Goal: Transaction & Acquisition: Purchase product/service

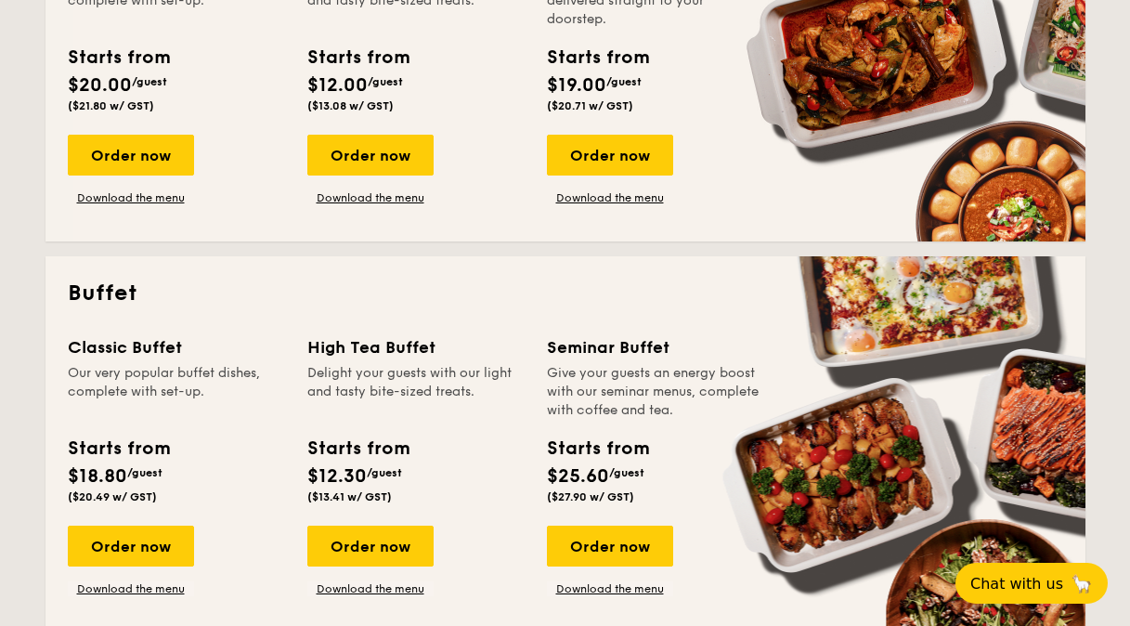
scroll to position [587, 0]
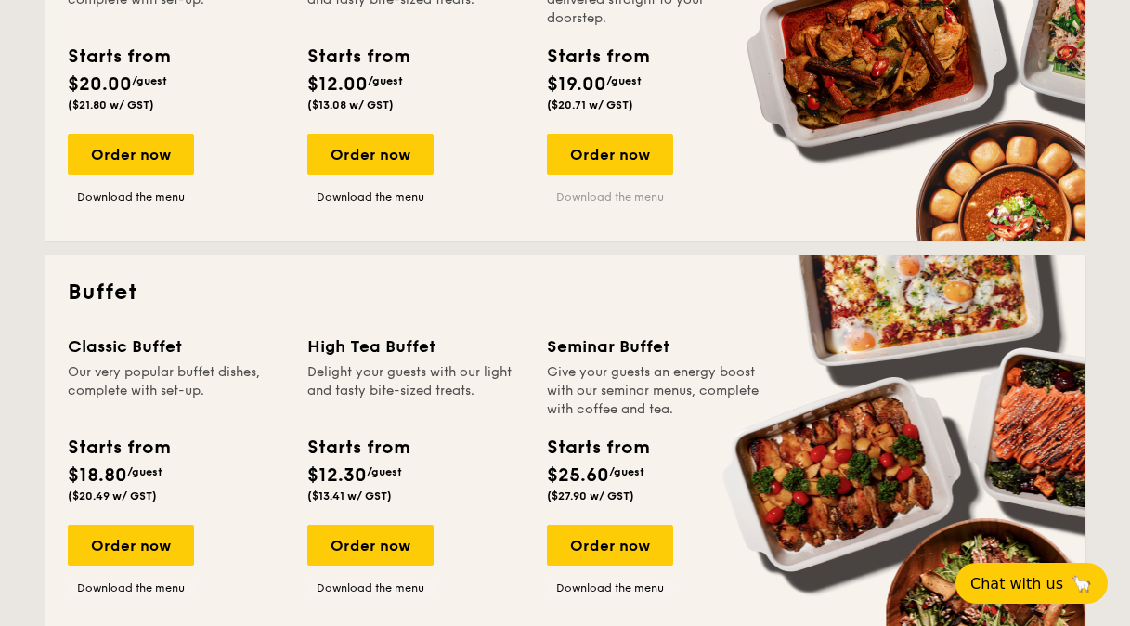
click at [612, 195] on link "Download the menu" at bounding box center [610, 196] width 126 height 15
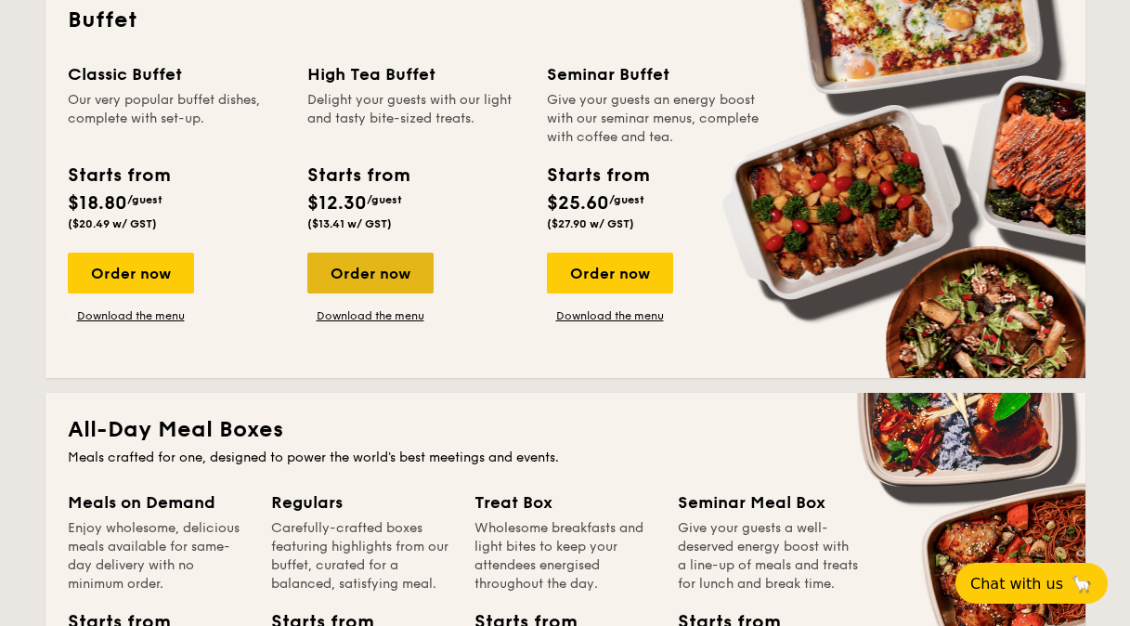
scroll to position [737, 0]
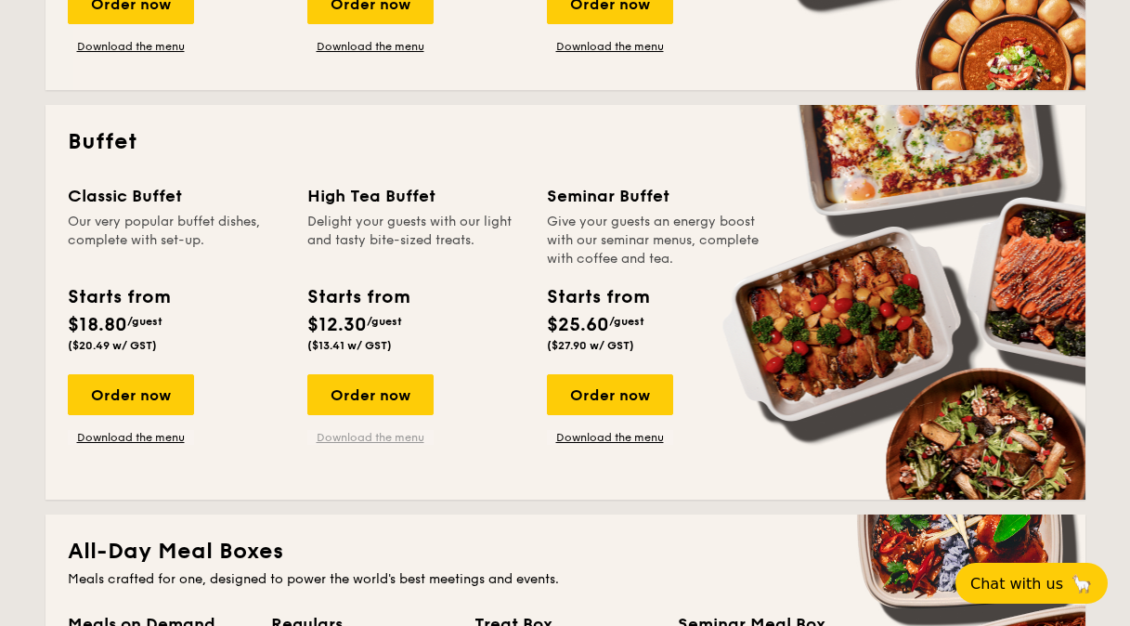
click at [364, 438] on link "Download the menu" at bounding box center [370, 437] width 126 height 15
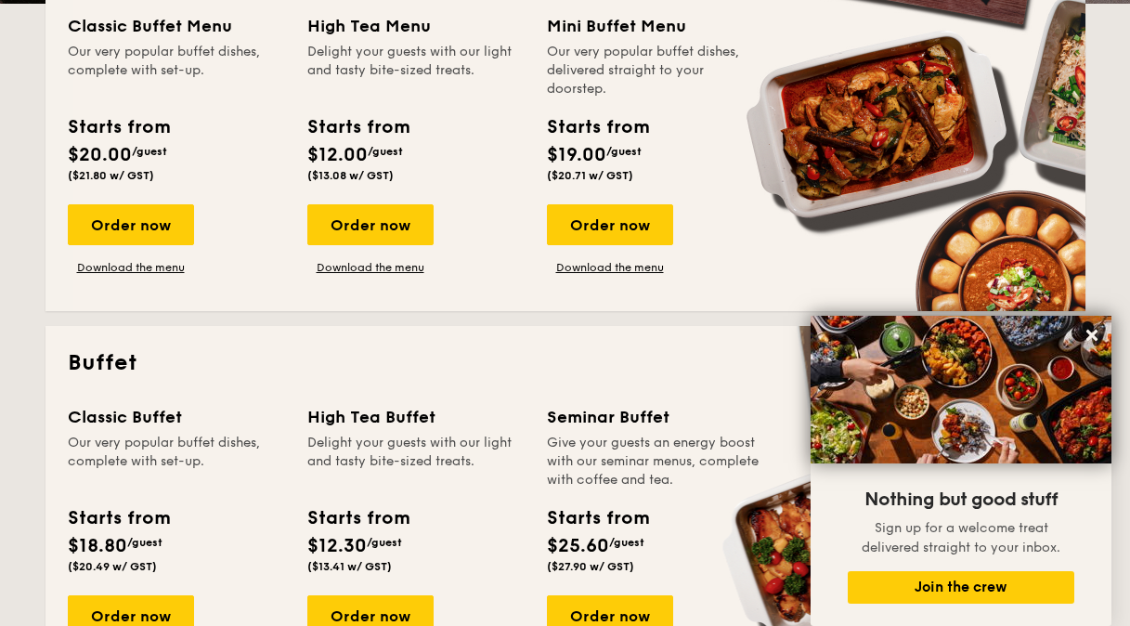
scroll to position [746, 0]
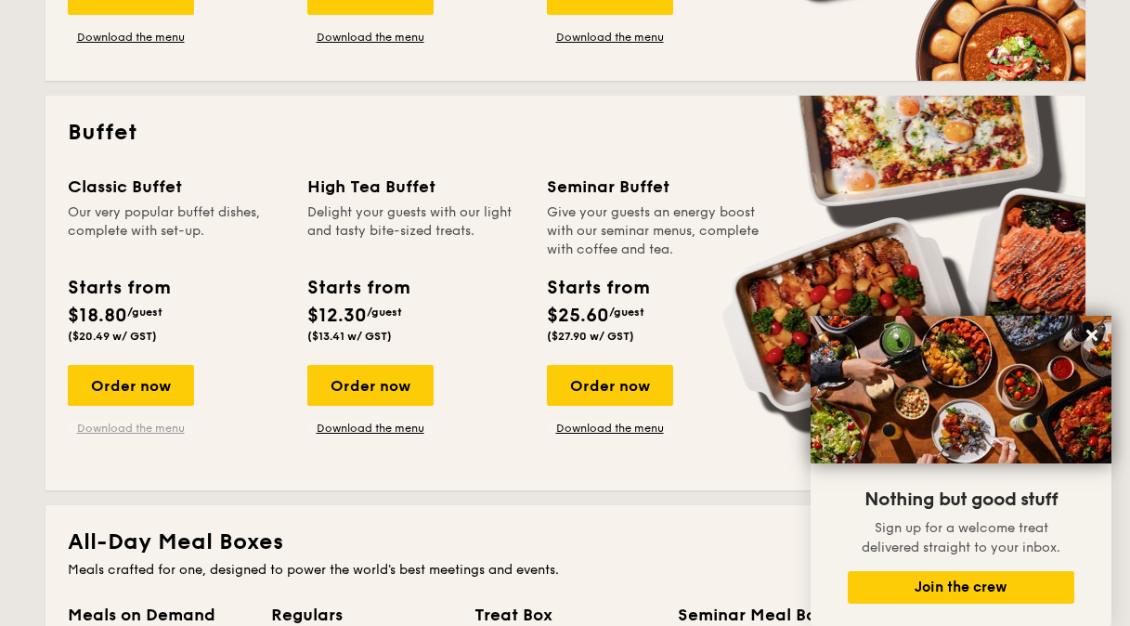
click at [130, 429] on link "Download the menu" at bounding box center [131, 427] width 126 height 15
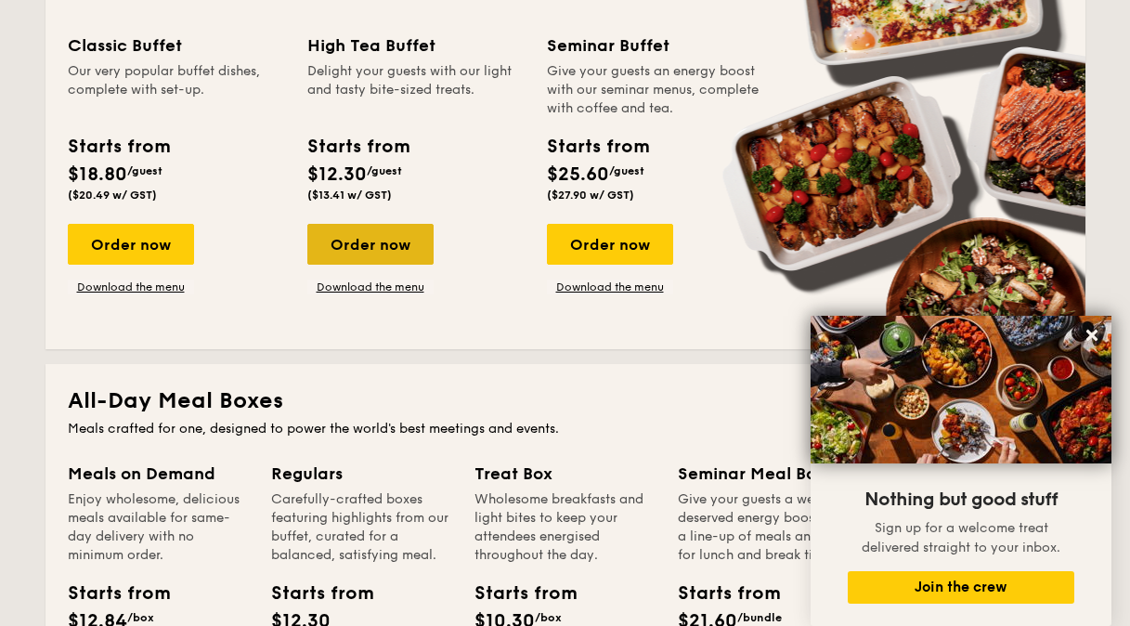
scroll to position [826, 0]
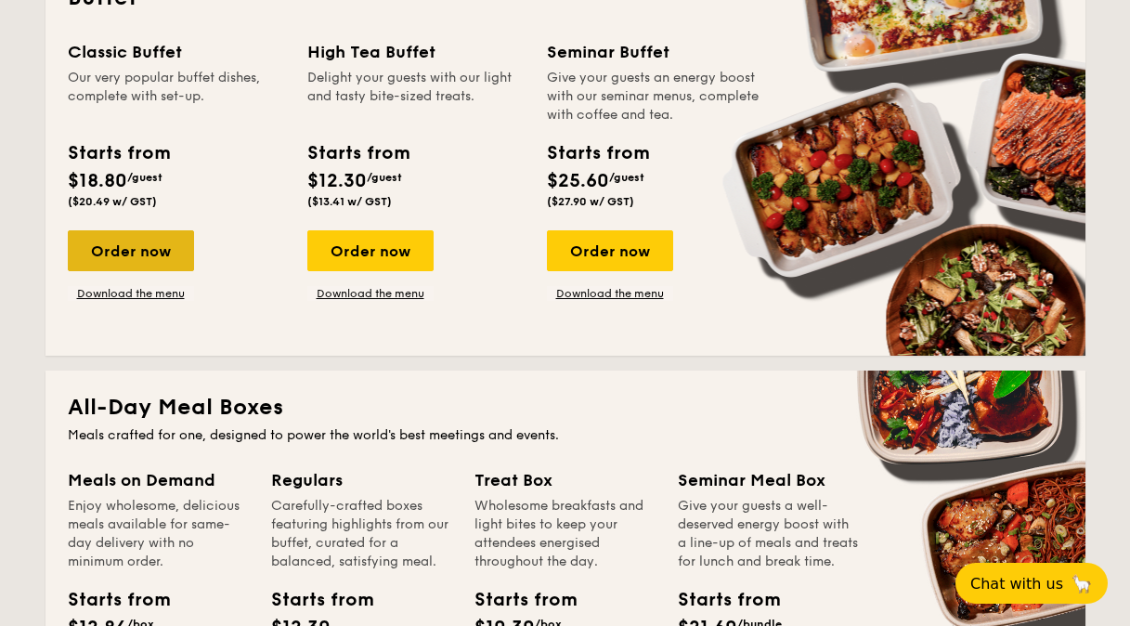
scroll to position [897, 0]
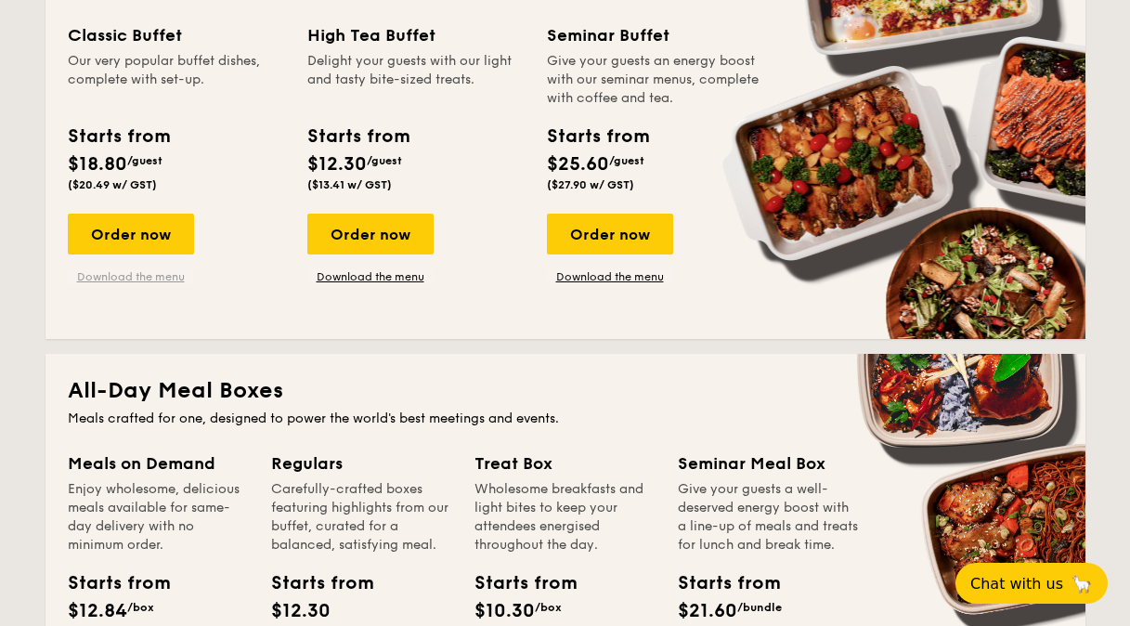
click at [113, 277] on link "Download the menu" at bounding box center [131, 276] width 126 height 15
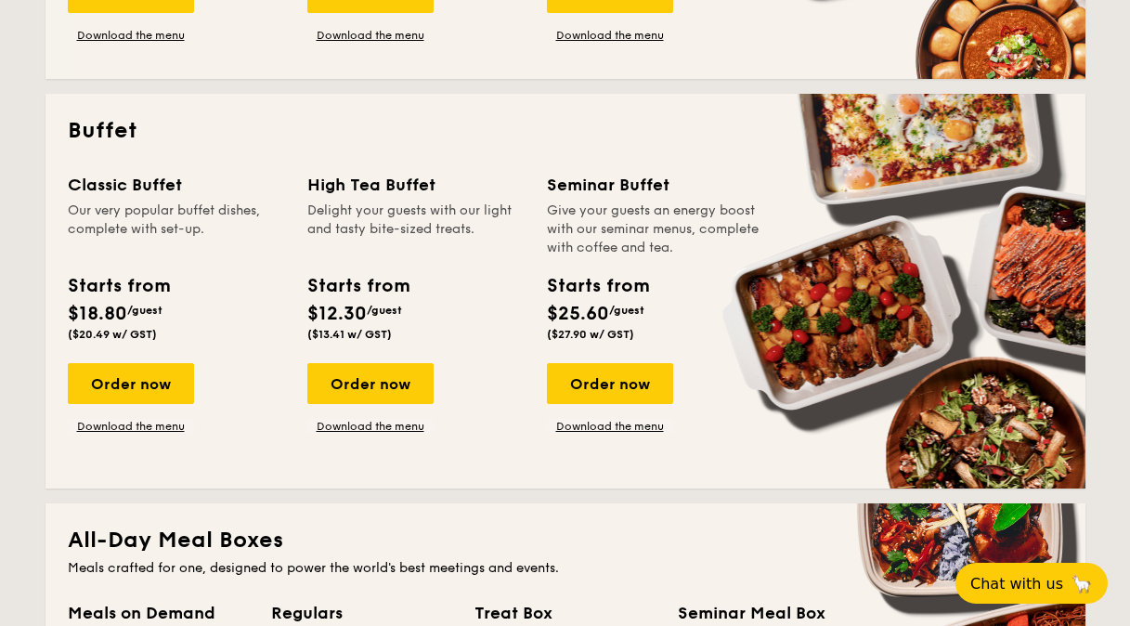
scroll to position [749, 0]
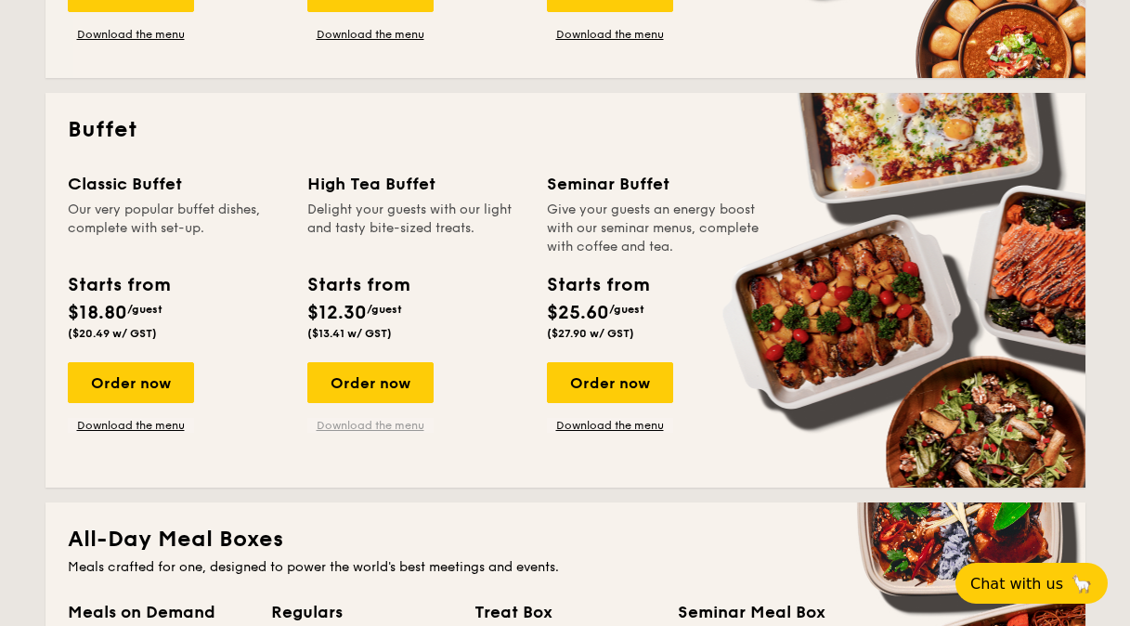
click at [344, 426] on link "Download the menu" at bounding box center [370, 425] width 126 height 15
click at [148, 423] on link "Download the menu" at bounding box center [131, 425] width 126 height 15
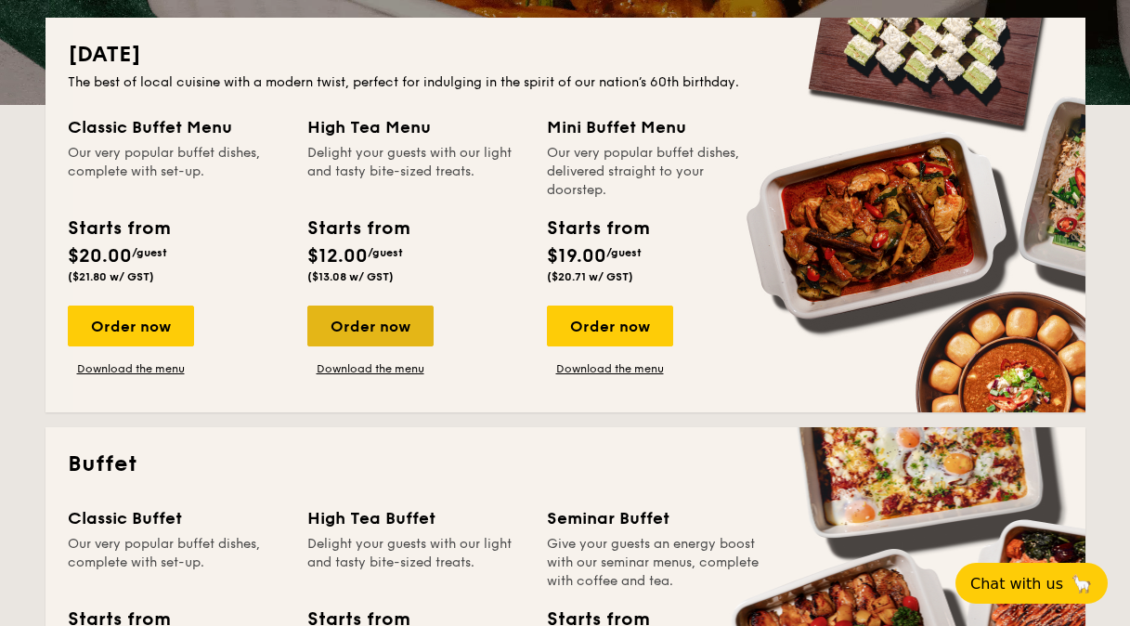
scroll to position [826, 0]
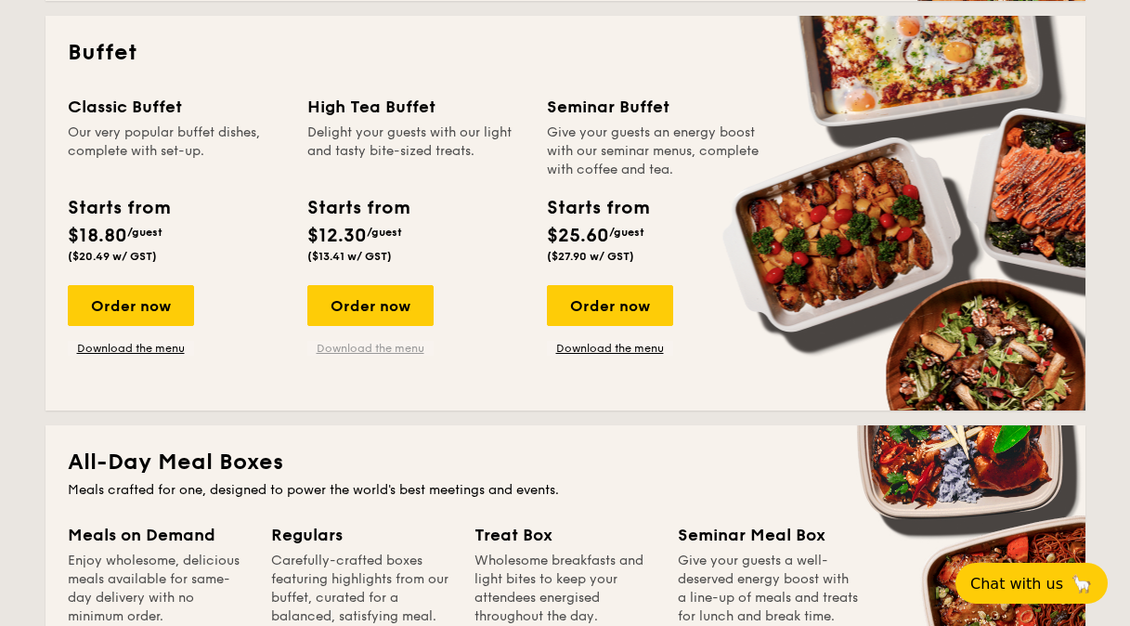
click at [387, 347] on link "Download the menu" at bounding box center [370, 348] width 126 height 15
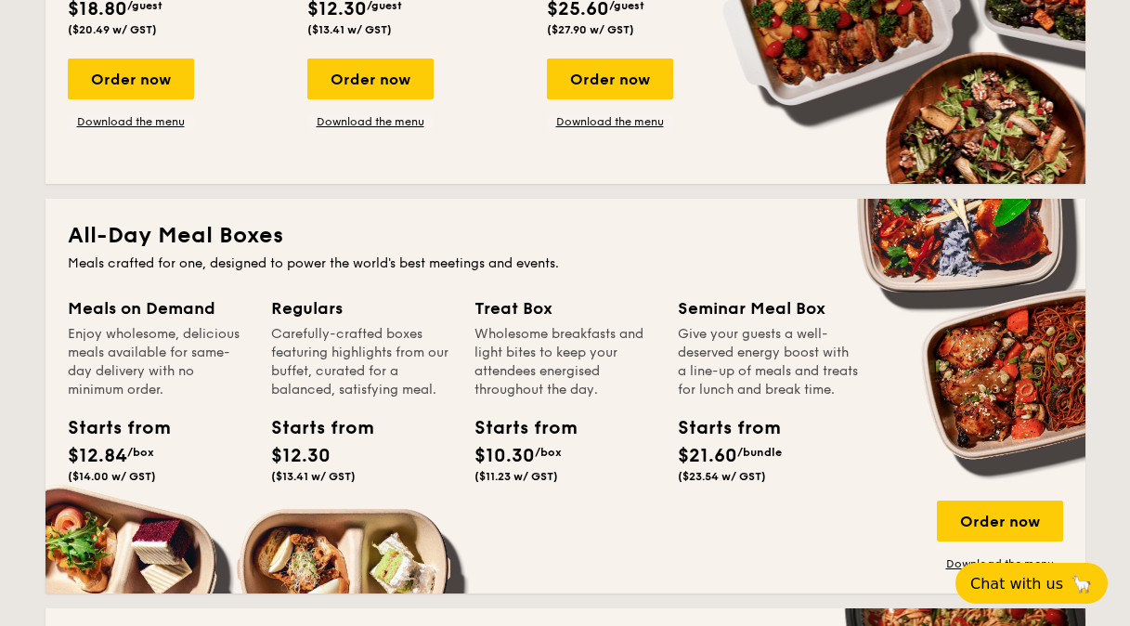
scroll to position [1053, 0]
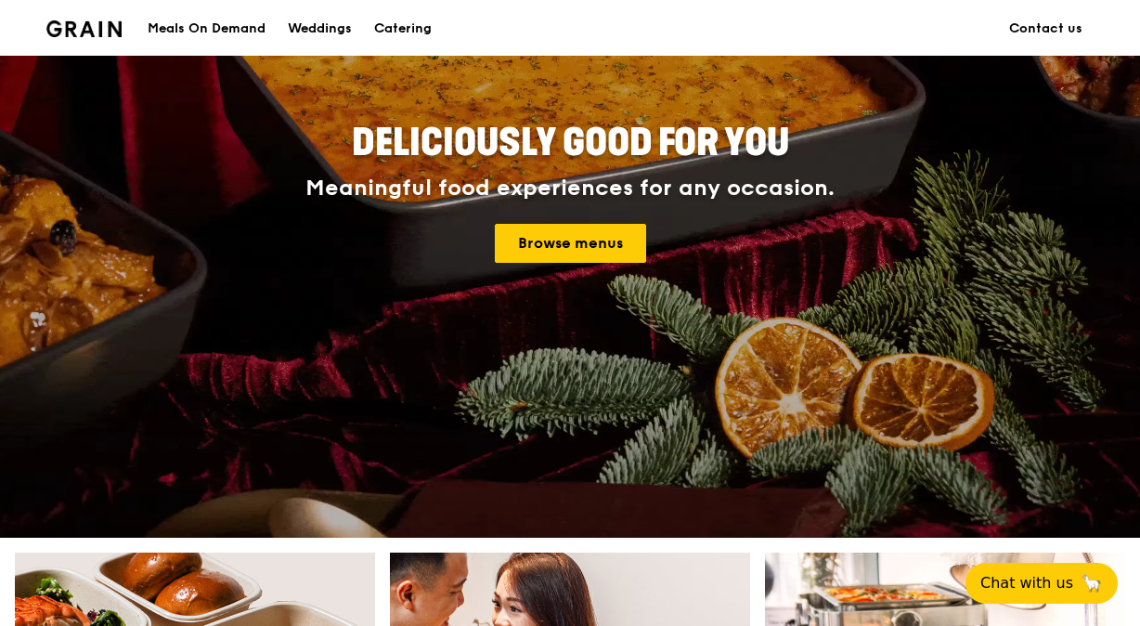
scroll to position [163, 0]
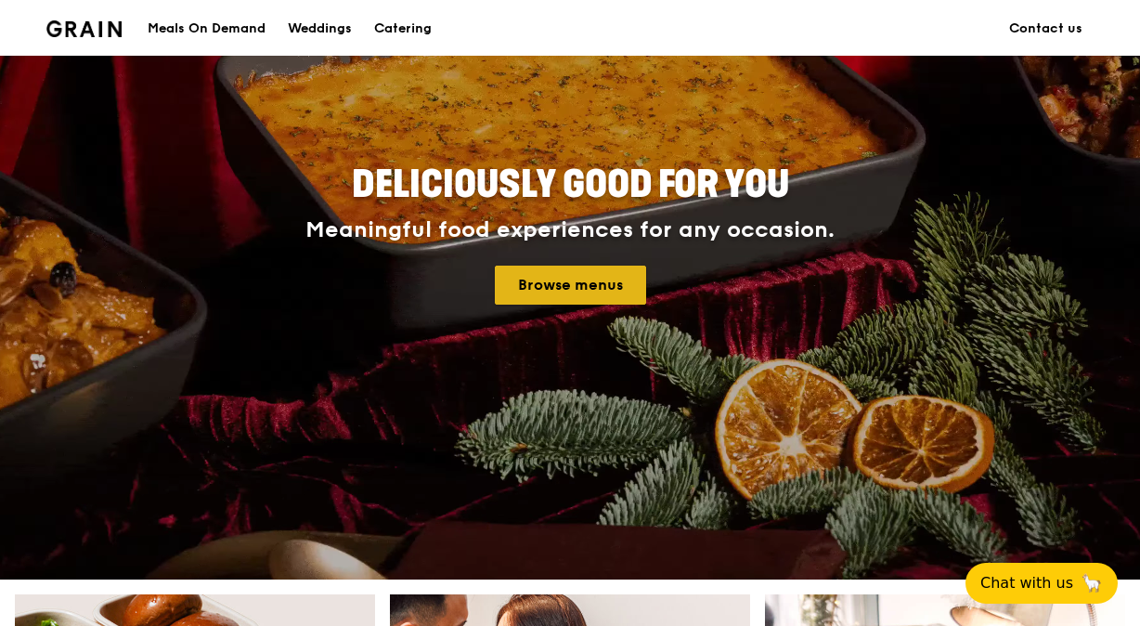
click at [542, 279] on link "Browse menus" at bounding box center [570, 284] width 151 height 39
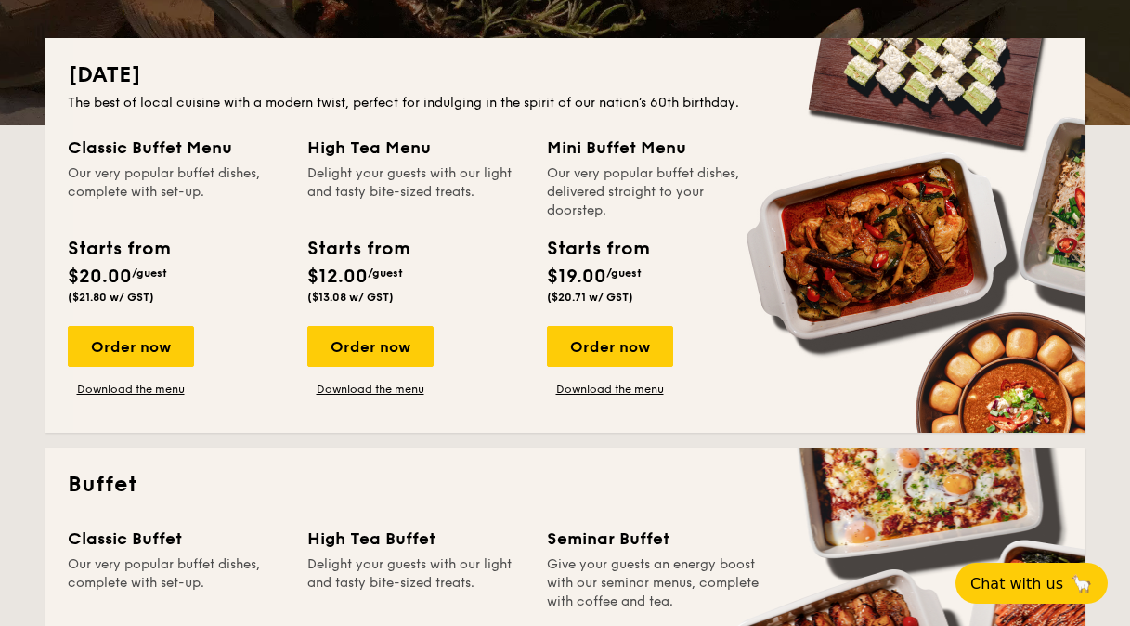
scroll to position [395, 0]
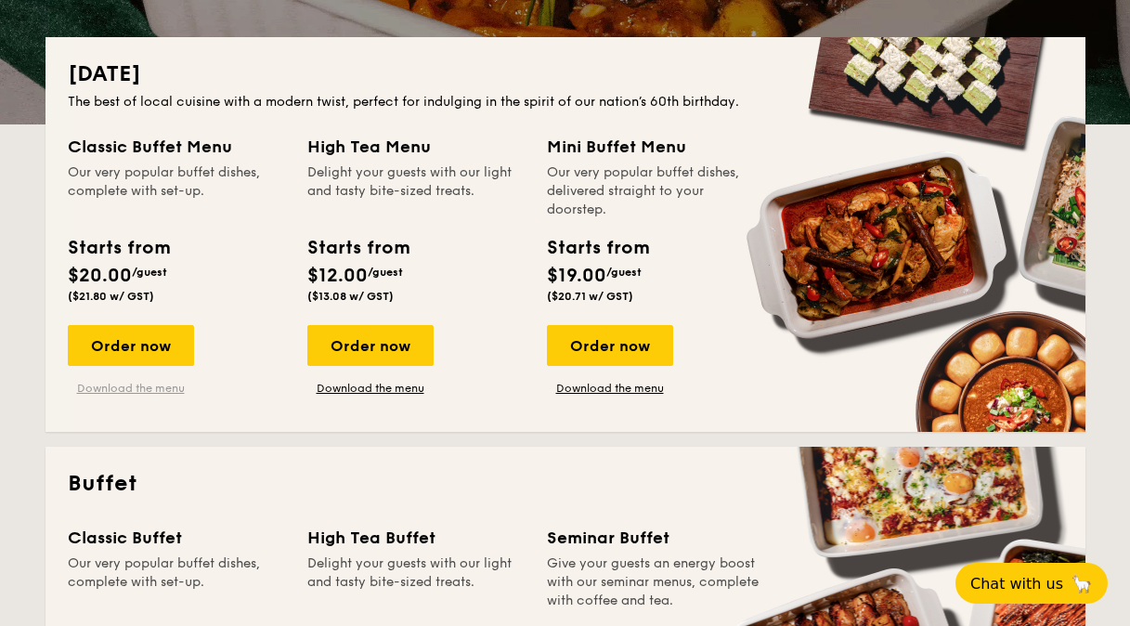
click at [165, 389] on link "Download the menu" at bounding box center [131, 388] width 126 height 15
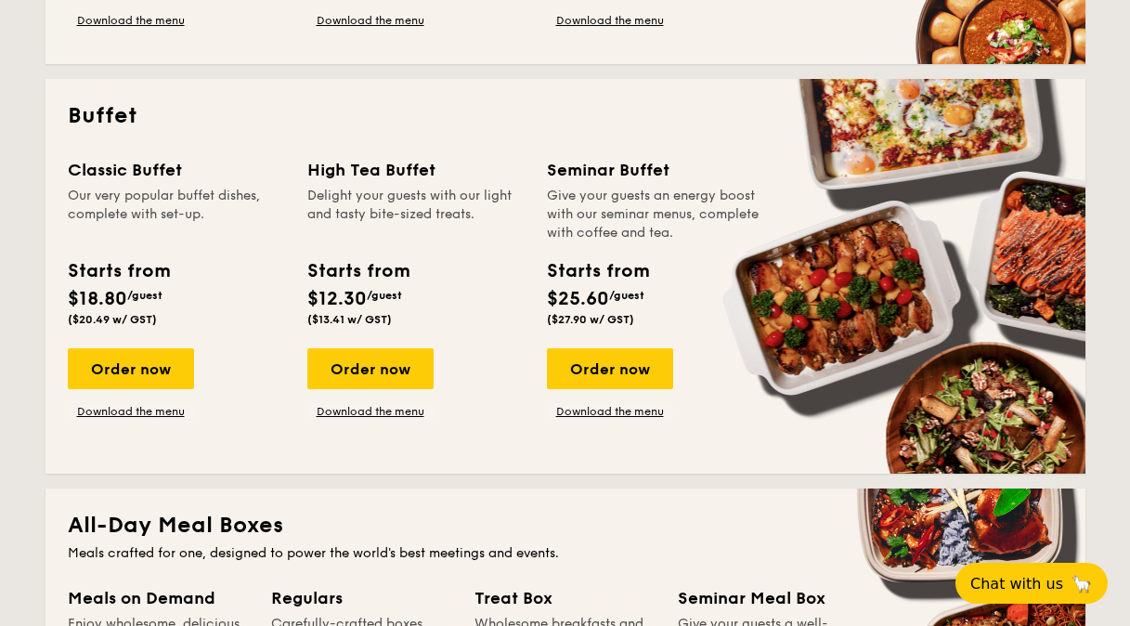
scroll to position [768, 0]
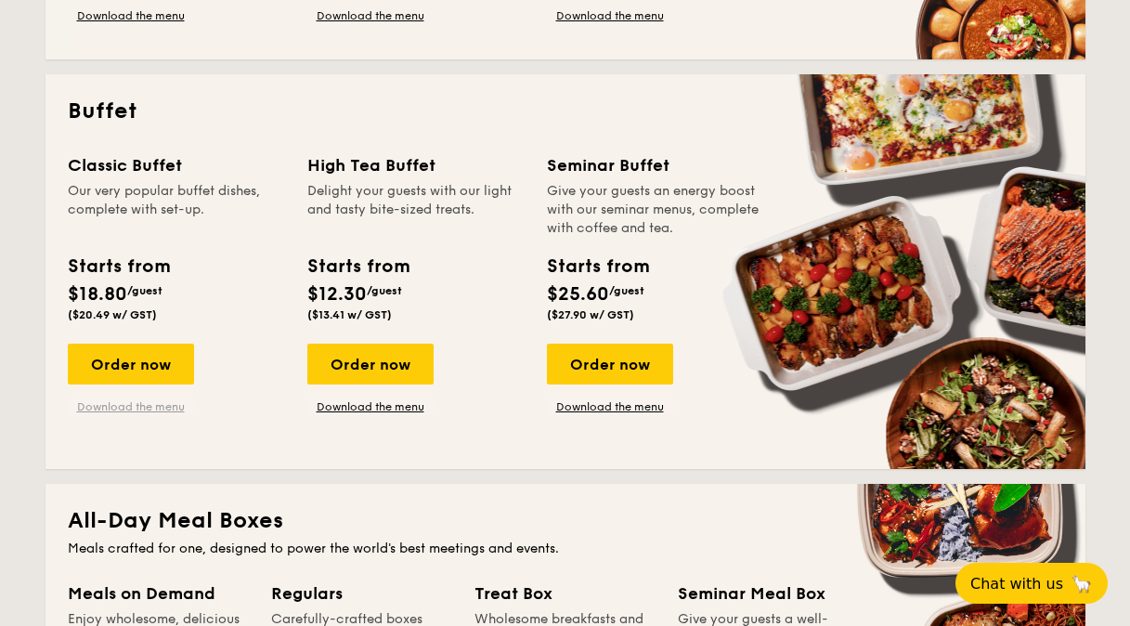
click at [143, 407] on link "Download the menu" at bounding box center [131, 406] width 126 height 15
click at [355, 408] on link "Download the menu" at bounding box center [370, 406] width 126 height 15
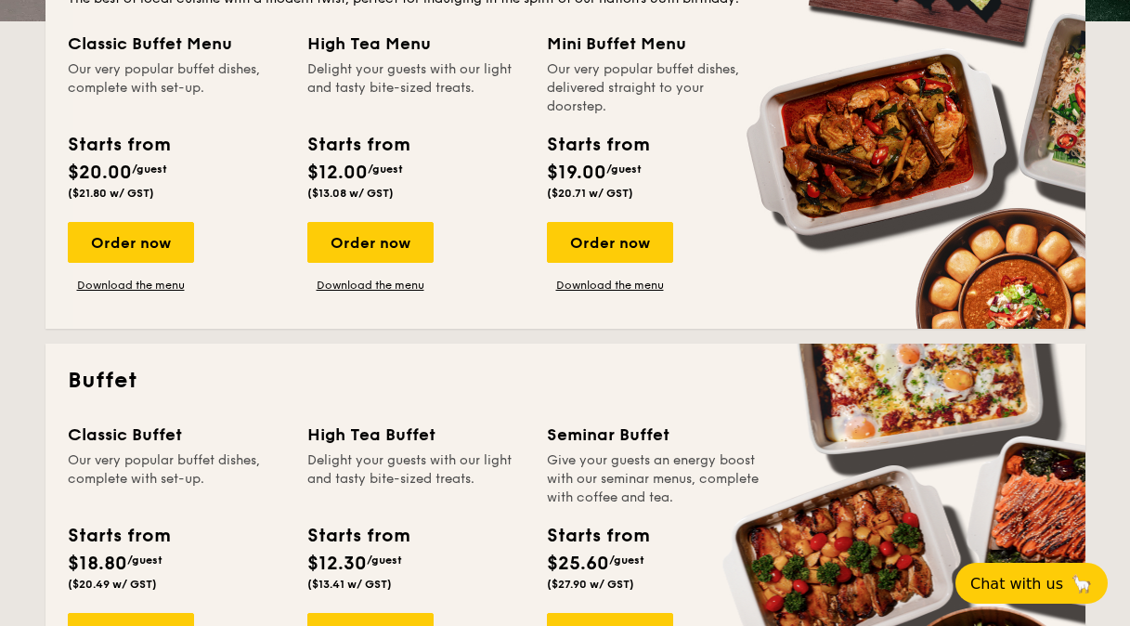
scroll to position [493, 0]
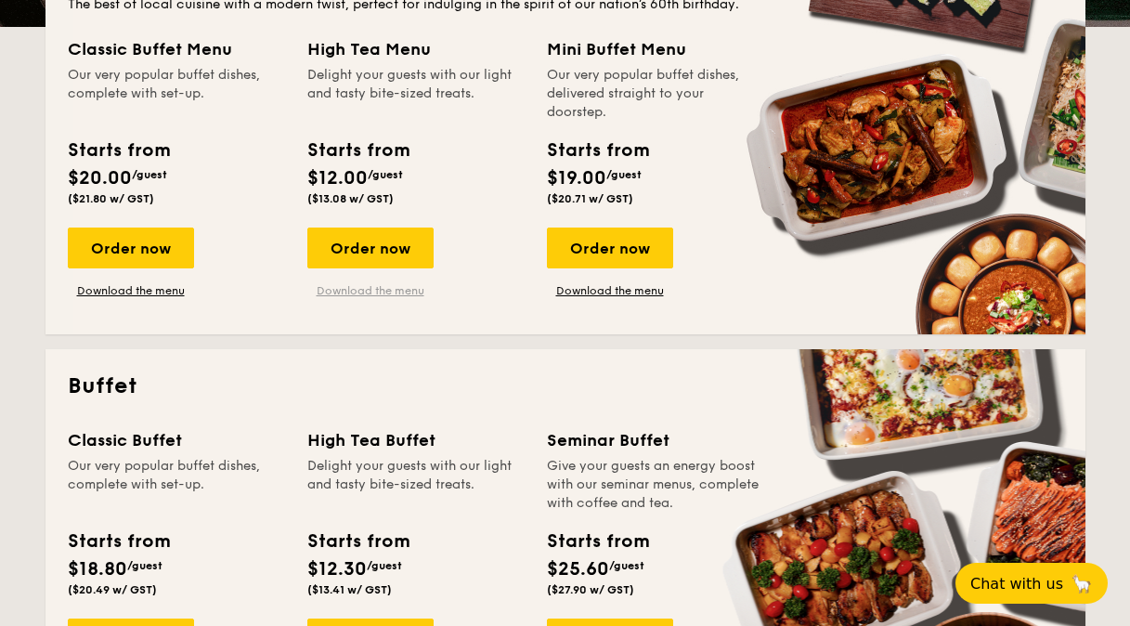
click at [414, 290] on link "Download the menu" at bounding box center [370, 290] width 126 height 15
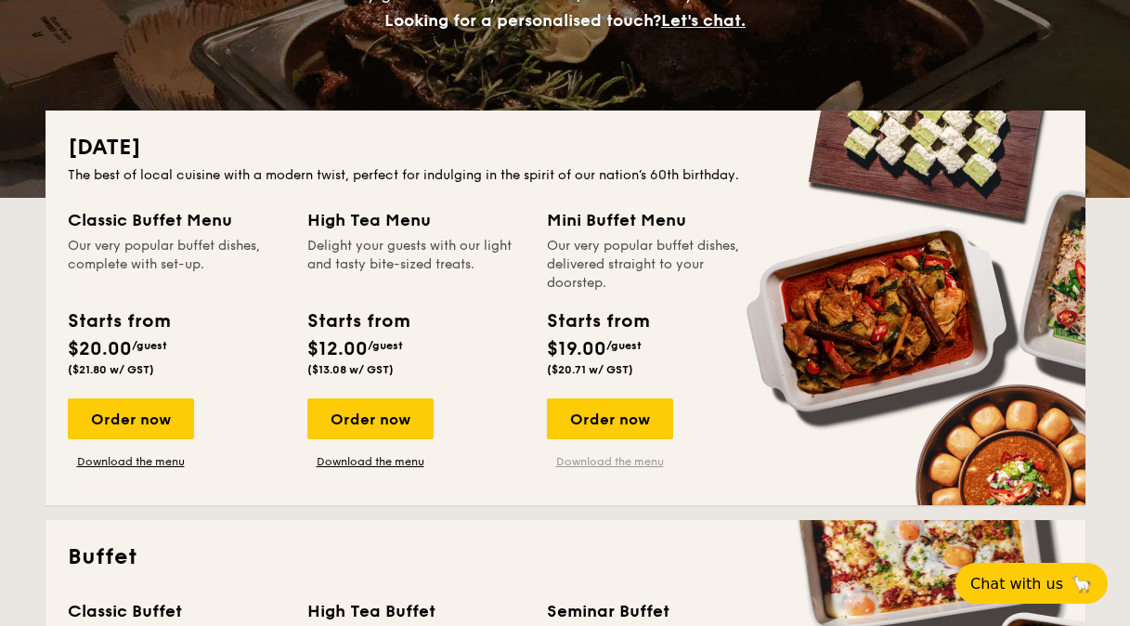
scroll to position [794, 0]
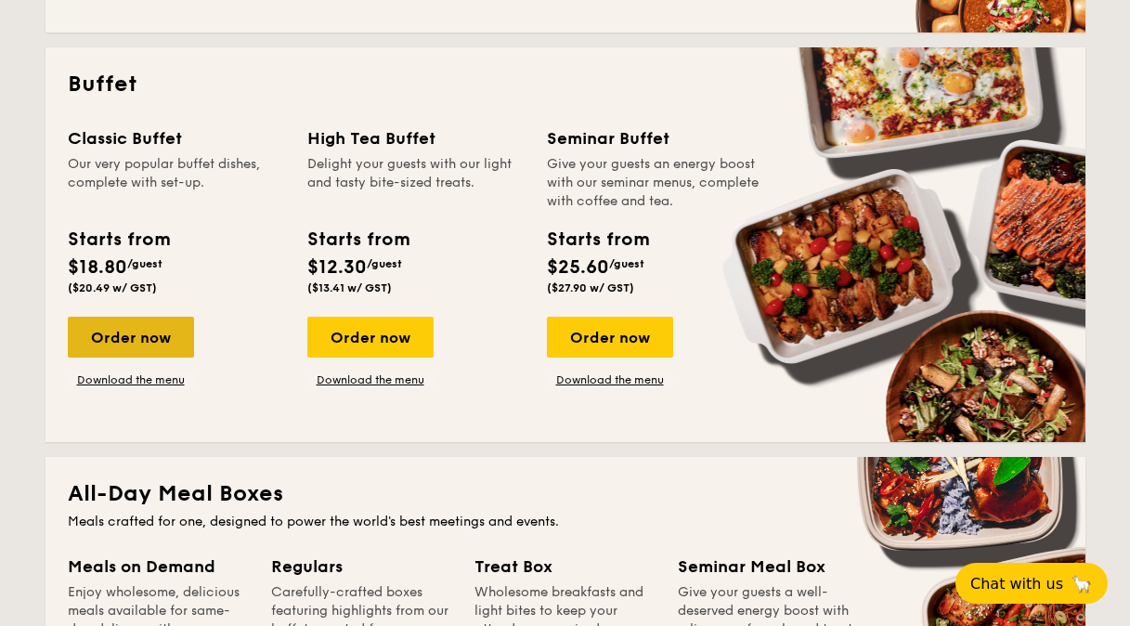
click at [148, 342] on div "Order now" at bounding box center [131, 336] width 126 height 41
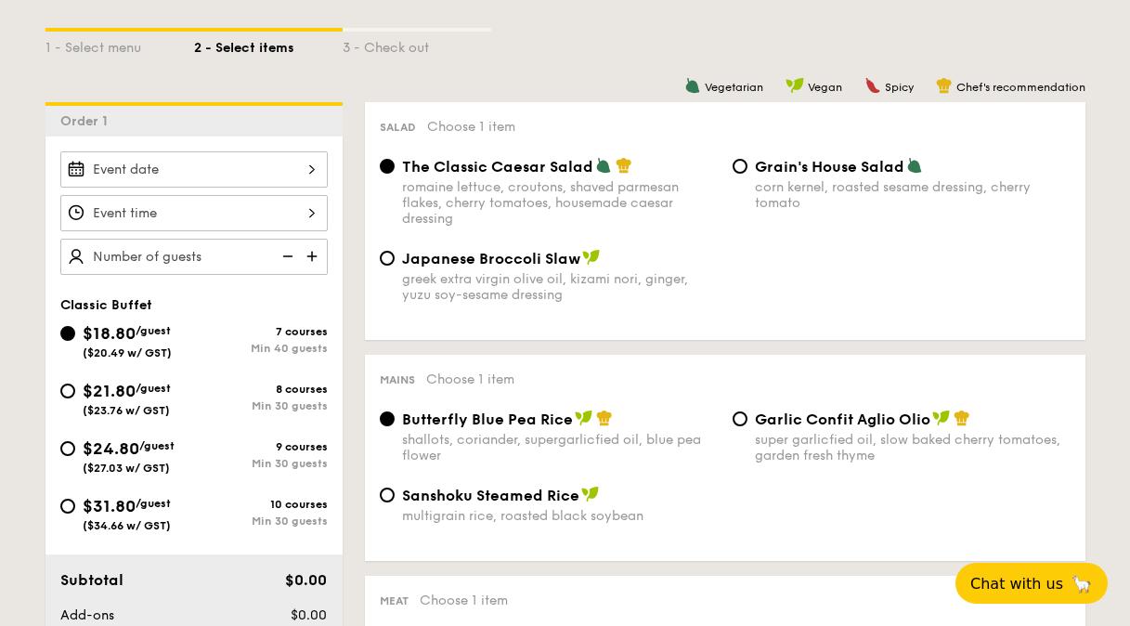
scroll to position [791, 0]
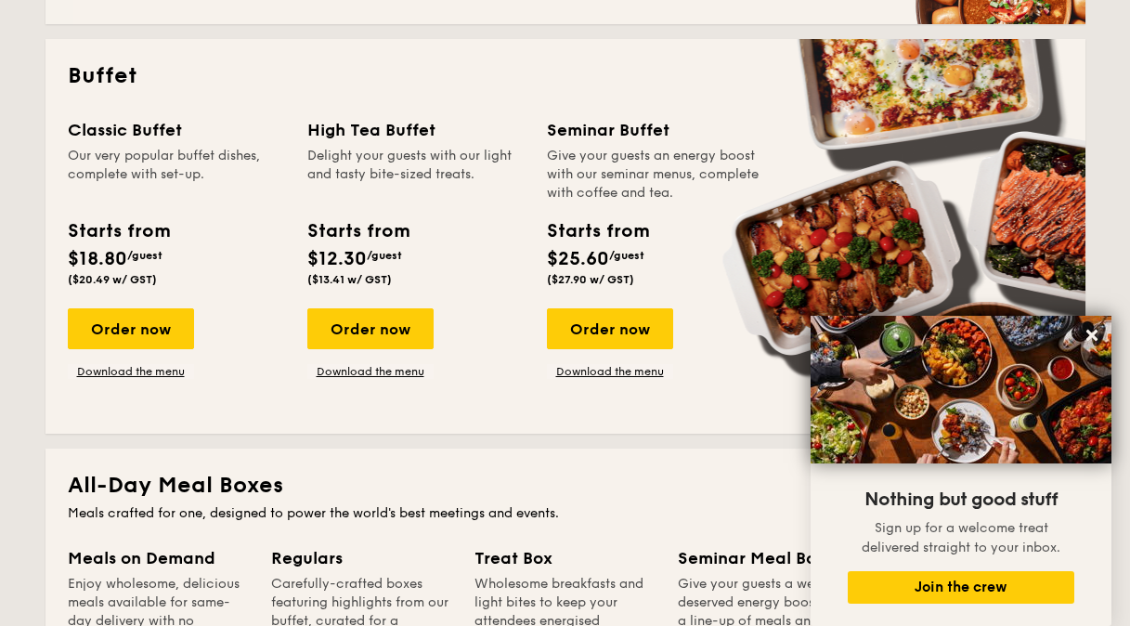
scroll to position [794, 0]
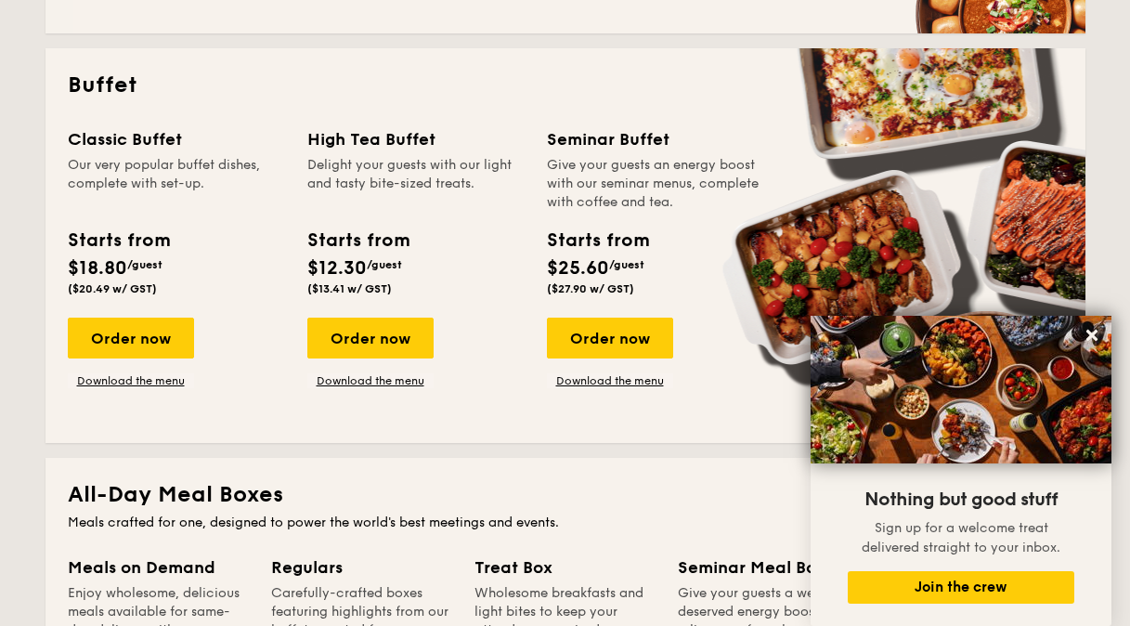
click at [391, 376] on link "Download the menu" at bounding box center [370, 380] width 126 height 15
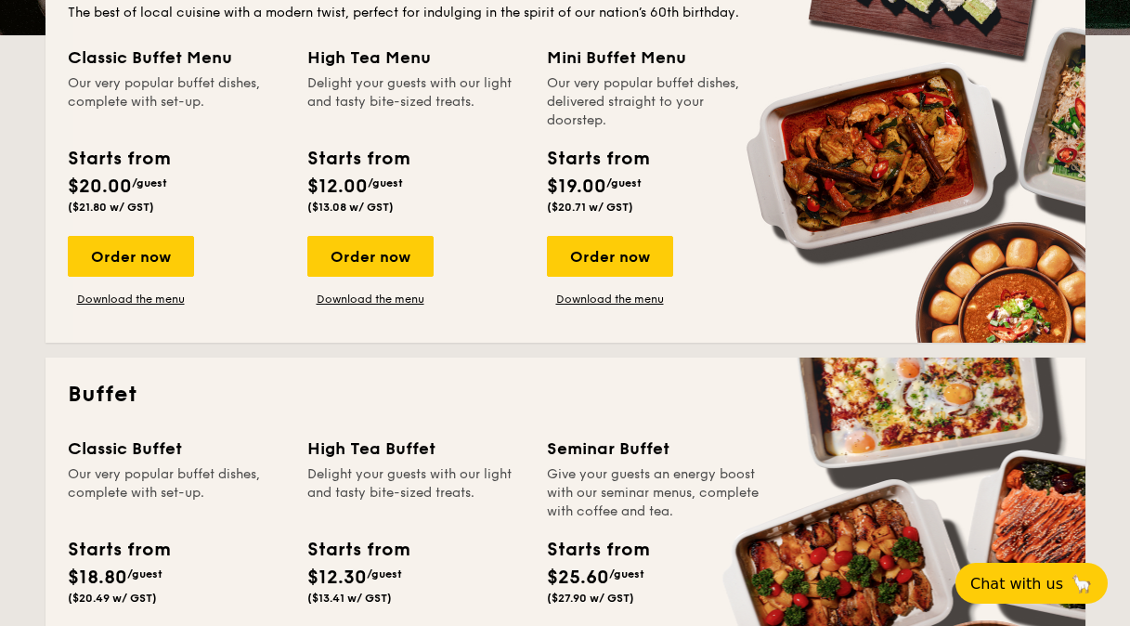
scroll to position [485, 0]
